Goal: Find specific page/section: Find specific page/section

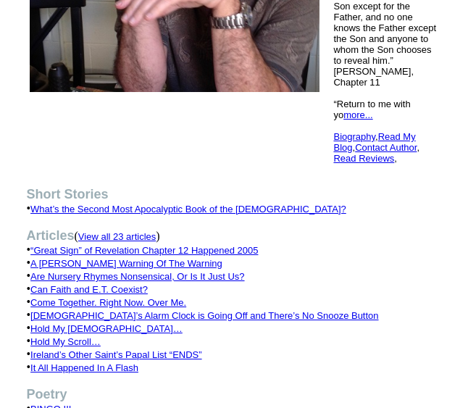
scroll to position [435, 0]
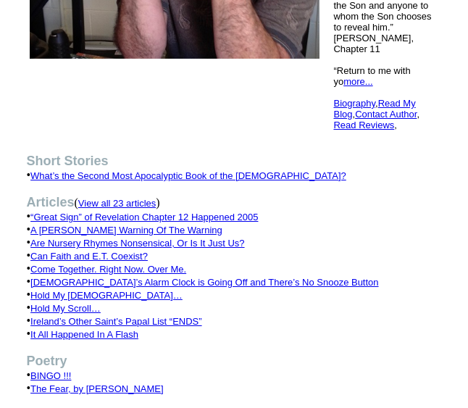
click at [156, 196] on link "View all 23 articles" at bounding box center [117, 202] width 78 height 12
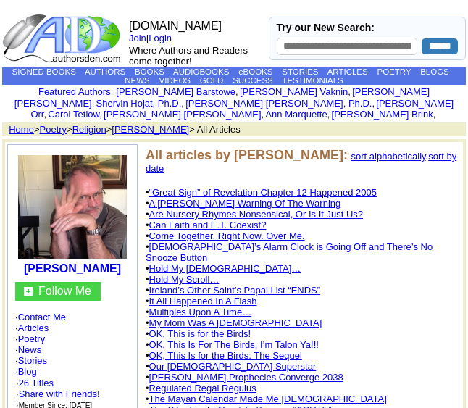
click at [424, 151] on link "sort by date" at bounding box center [301, 162] width 311 height 23
